Goal: Use online tool/utility: Utilize a website feature to perform a specific function

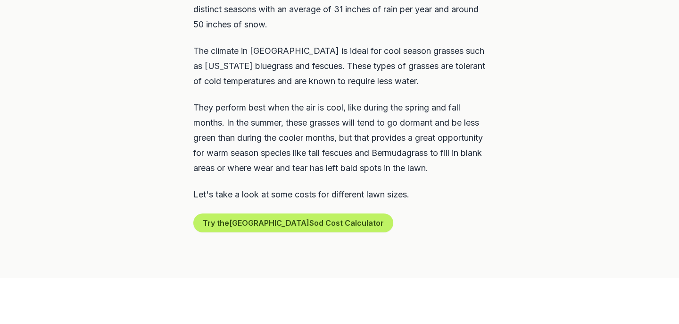
scroll to position [550, 0]
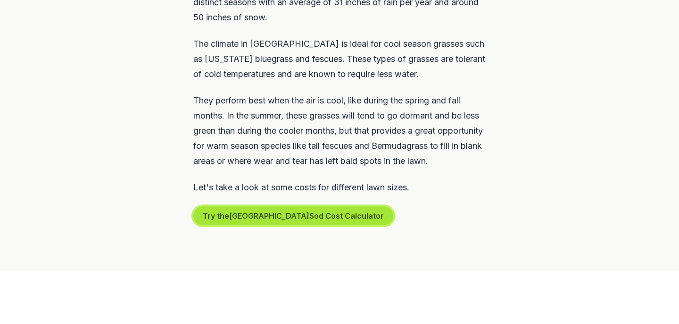
click at [247, 206] on button "Try the [GEOGRAPHIC_DATA] Sod Cost Calculator" at bounding box center [293, 215] width 200 height 19
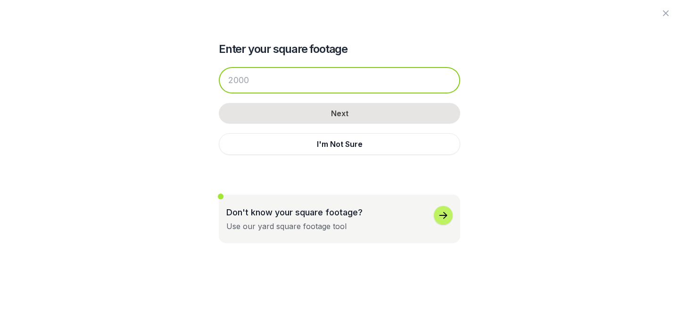
click at [252, 82] on input "number" at bounding box center [339, 80] width 241 height 26
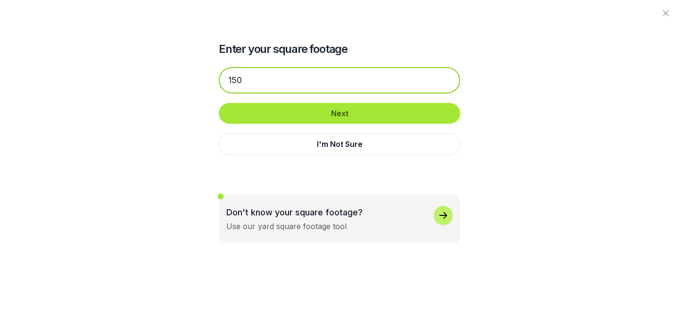
type input "150"
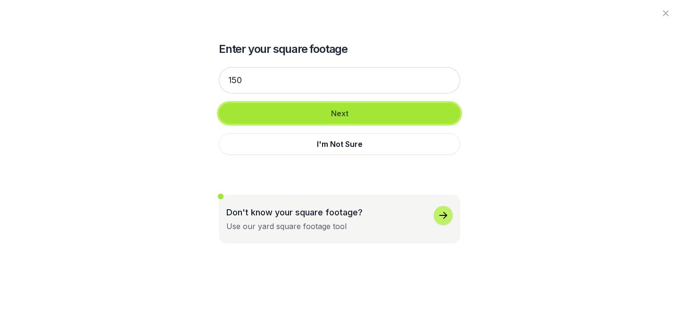
click at [325, 115] on button "Next" at bounding box center [339, 113] width 241 height 21
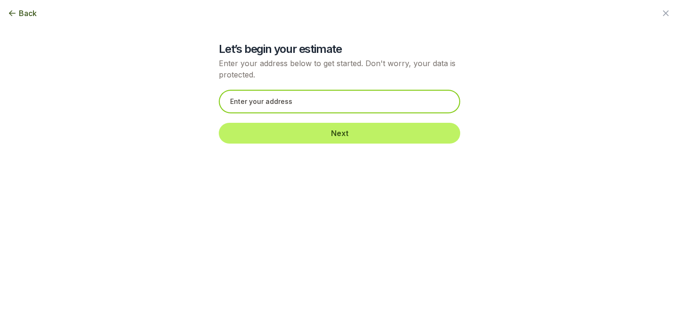
click at [293, 108] on input "text" at bounding box center [339, 102] width 241 height 24
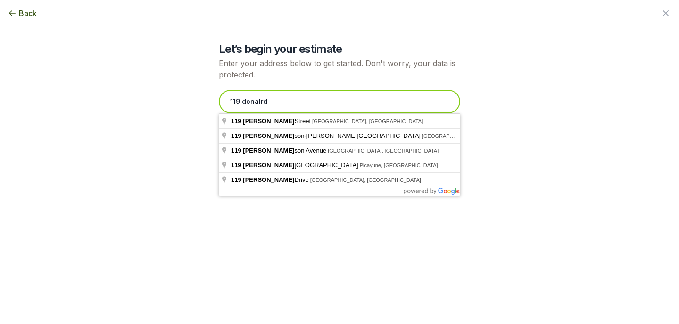
click at [266, 101] on input "119 donalrd" at bounding box center [339, 102] width 241 height 24
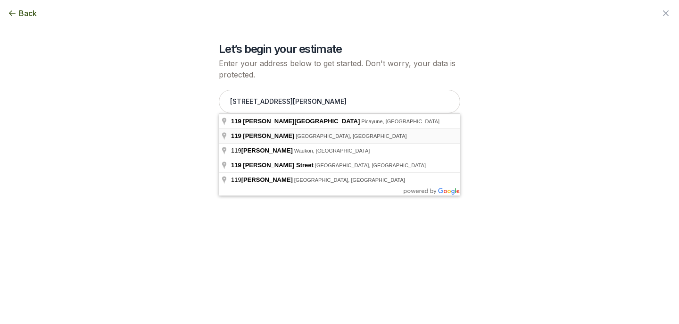
type input "[STREET_ADDRESS][PERSON_NAME]"
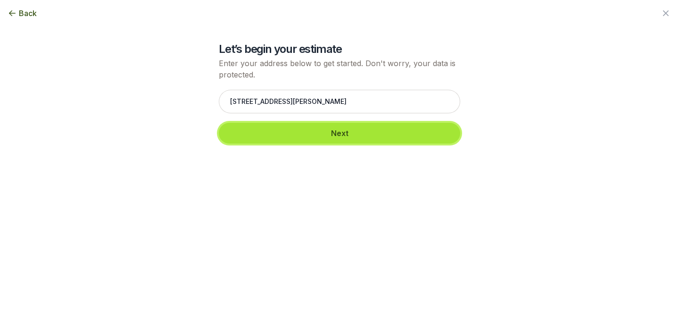
click at [296, 135] on button "Next" at bounding box center [339, 133] width 241 height 21
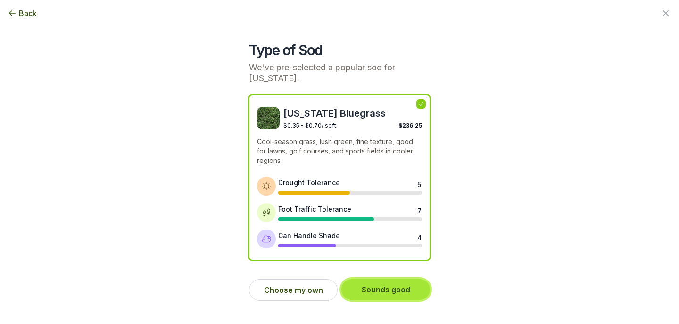
click at [357, 279] on button "Sounds good" at bounding box center [385, 289] width 89 height 21
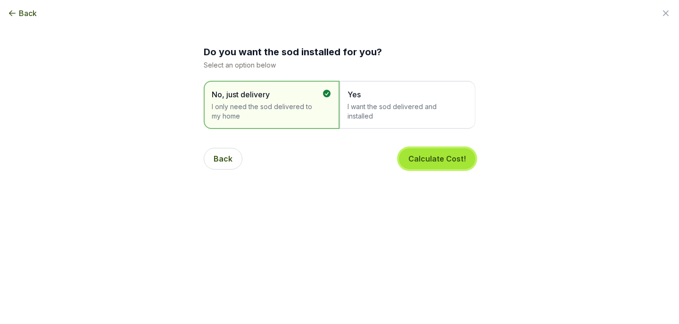
click at [409, 163] on button "Calculate Cost!" at bounding box center [437, 158] width 76 height 21
